Goal: Browse casually

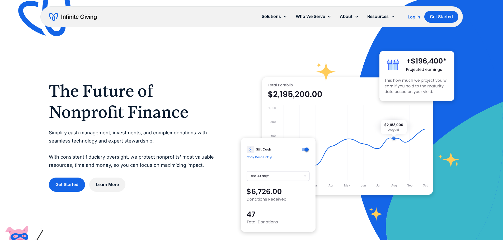
click at [71, 102] on div "The Future of Nonprofit Finance Simplify cash management, investments, and comp…" at bounding box center [134, 135] width 171 height 111
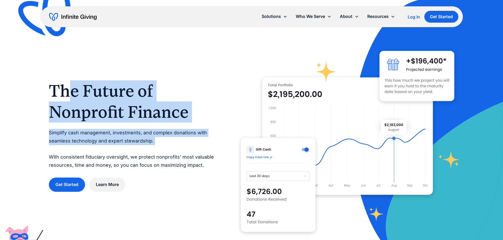
click at [67, 98] on h1 "The Future of Nonprofit Finance" at bounding box center [134, 101] width 171 height 42
drag, startPoint x: 59, startPoint y: 92, endPoint x: 112, endPoint y: 148, distance: 77.3
click at [112, 148] on div "The Future of Nonprofit Finance Simplify cash management, investments, and comp…" at bounding box center [134, 135] width 171 height 111
click at [112, 149] on p "Simplify cash management, investments, and complex donations with seamless tech…" at bounding box center [134, 149] width 171 height 40
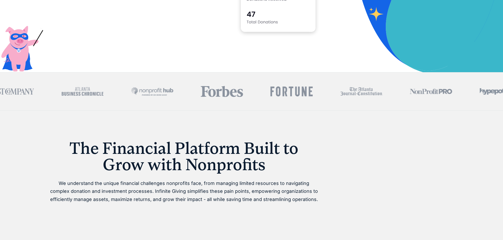
scroll to position [237, 0]
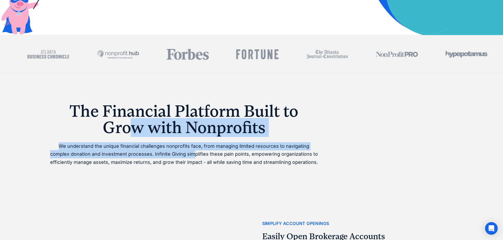
drag, startPoint x: 172, startPoint y: 155, endPoint x: 123, endPoint y: 121, distance: 59.8
click at [126, 121] on div "The Financial Platform Built to Grow with Nonprofits We understand the unique f…" at bounding box center [184, 135] width 270 height 64
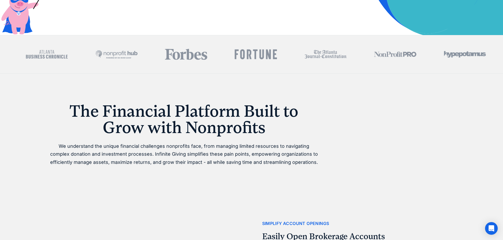
click at [123, 120] on h1 "The Financial Platform Built to Grow with Nonprofits" at bounding box center [184, 119] width 270 height 33
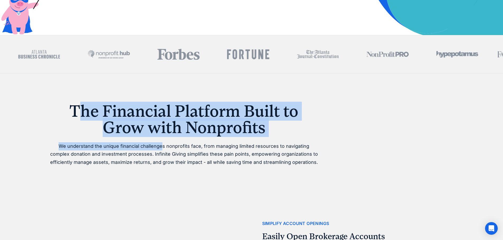
drag, startPoint x: 83, startPoint y: 112, endPoint x: 155, endPoint y: 147, distance: 80.7
click at [155, 147] on div "The Financial Platform Built to Grow with Nonprofits We understand the unique f…" at bounding box center [184, 135] width 270 height 64
click at [155, 147] on p "We understand the unique financial challenges nonprofits face, from managing li…" at bounding box center [184, 154] width 270 height 24
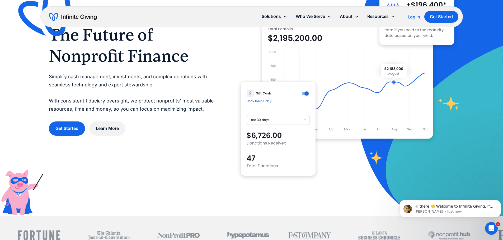
scroll to position [0, 0]
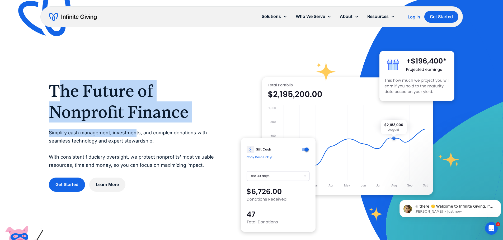
drag, startPoint x: 62, startPoint y: 90, endPoint x: 136, endPoint y: 137, distance: 87.0
click at [136, 137] on div "The Future of Nonprofit Finance Simplify cash management, investments, and comp…" at bounding box center [134, 135] width 171 height 111
click at [136, 137] on p "Simplify cash management, investments, and complex donations with seamless tech…" at bounding box center [134, 149] width 171 height 40
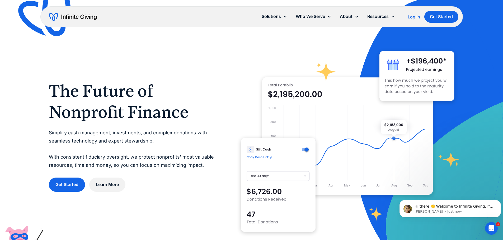
click at [141, 139] on p "Simplify cash management, investments, and complex donations with seamless tech…" at bounding box center [134, 149] width 171 height 40
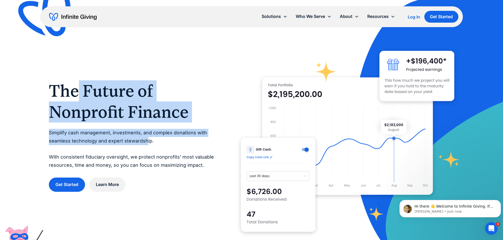
drag, startPoint x: 146, startPoint y: 145, endPoint x: 75, endPoint y: 99, distance: 84.6
click at [75, 99] on div "The Future of Nonprofit Finance Simplify cash management, investments, and comp…" at bounding box center [134, 135] width 171 height 111
click at [74, 98] on h1 "The Future of Nonprofit Finance" at bounding box center [134, 101] width 171 height 42
drag, startPoint x: 65, startPoint y: 95, endPoint x: 96, endPoint y: 144, distance: 57.9
click at [96, 144] on div "The Future of Nonprofit Finance Simplify cash management, investments, and comp…" at bounding box center [134, 135] width 171 height 111
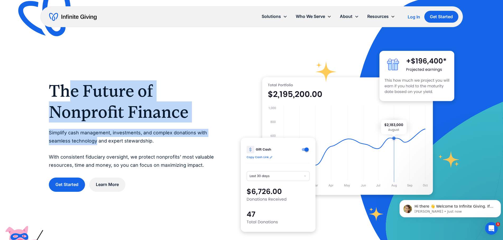
click at [96, 144] on p "Simplify cash management, investments, and complex donations with seamless tech…" at bounding box center [134, 149] width 171 height 40
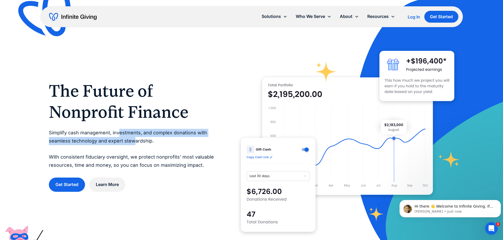
drag, startPoint x: 134, startPoint y: 145, endPoint x: 118, endPoint y: 131, distance: 21.1
click at [118, 131] on p "Simplify cash management, investments, and complex donations with seamless tech…" at bounding box center [134, 149] width 171 height 40
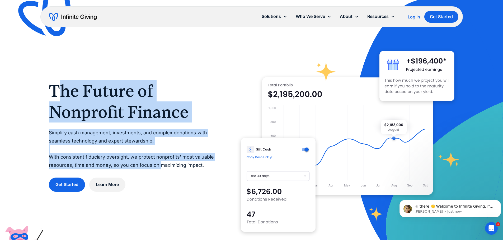
drag, startPoint x: 161, startPoint y: 166, endPoint x: 59, endPoint y: 98, distance: 122.7
click at [59, 98] on div "The Future of Nonprofit Finance Simplify cash management, investments, and comp…" at bounding box center [134, 135] width 171 height 111
click at [59, 97] on h1 "The Future of Nonprofit Finance" at bounding box center [134, 101] width 171 height 42
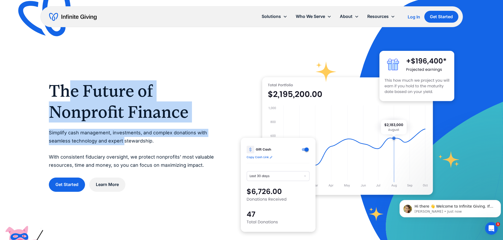
drag, startPoint x: 65, startPoint y: 94, endPoint x: 123, endPoint y: 140, distance: 74.3
click at [123, 140] on div "The Future of Nonprofit Finance Simplify cash management, investments, and comp…" at bounding box center [134, 135] width 171 height 111
click at [123, 140] on p "Simplify cash management, investments, and complex donations with seamless tech…" at bounding box center [134, 149] width 171 height 40
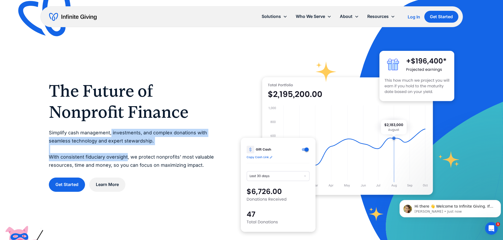
drag, startPoint x: 126, startPoint y: 159, endPoint x: 110, endPoint y: 127, distance: 35.6
click at [110, 127] on div "The Future of Nonprofit Finance Simplify cash management, investments, and comp…" at bounding box center [134, 135] width 171 height 111
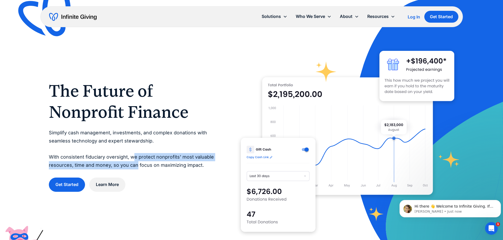
drag, startPoint x: 136, startPoint y: 164, endPoint x: 133, endPoint y: 160, distance: 4.9
click at [133, 160] on p "Simplify cash management, investments, and complex donations with seamless tech…" at bounding box center [134, 149] width 171 height 40
